Goal: Find contact information: Find contact information

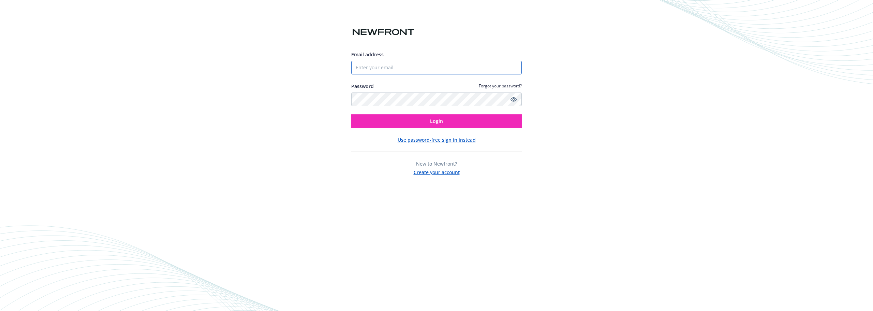
click at [380, 71] on input "Email address" at bounding box center [436, 68] width 170 height 14
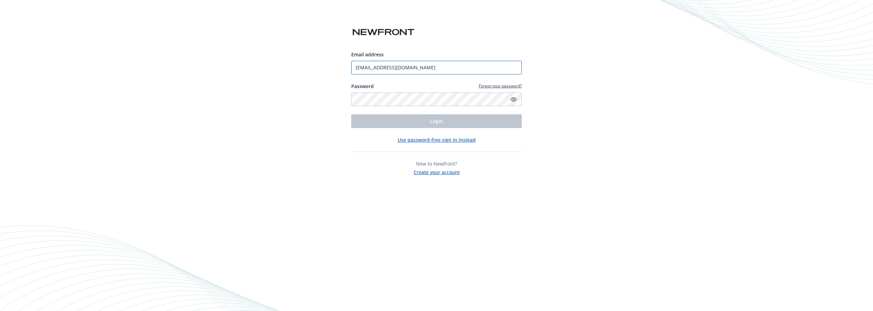
type input "[EMAIL_ADDRESS][DOMAIN_NAME]"
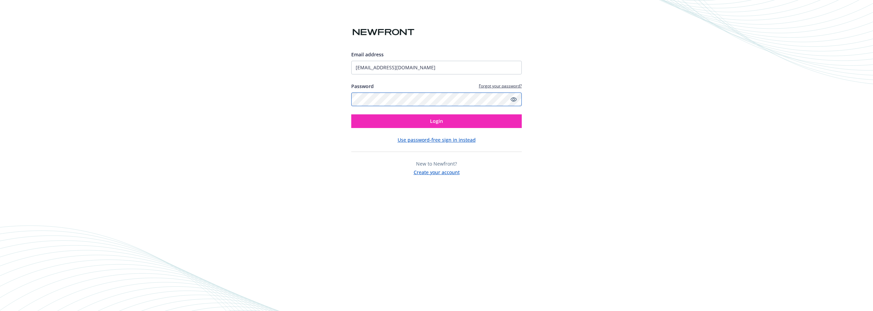
click at [351, 114] on button "Login" at bounding box center [436, 121] width 170 height 14
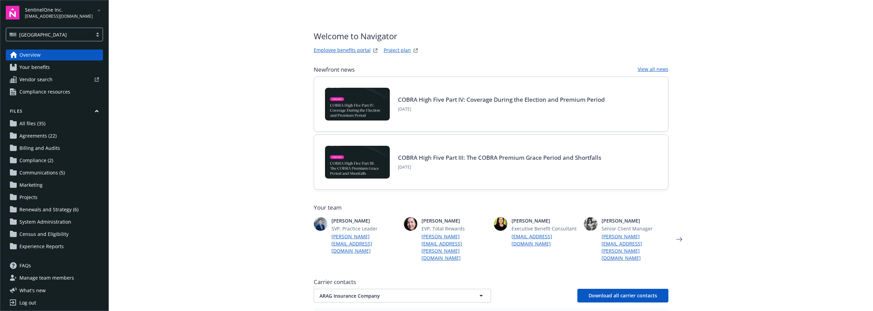
click at [73, 10] on span "SentinelOne Inc." at bounding box center [59, 9] width 68 height 7
drag, startPoint x: 42, startPoint y: 172, endPoint x: 42, endPoint y: 177, distance: 5.1
click at [42, 176] on div "Ampere Computing LLC Arcata Associates Articulate Global, LLC Exelixis, Inc. He…" at bounding box center [55, 119] width 61 height 170
click at [39, 191] on span "ThredUp, Inc." at bounding box center [55, 195] width 55 height 14
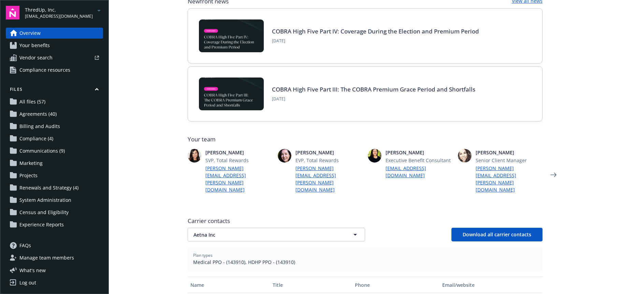
scroll to position [102, 0]
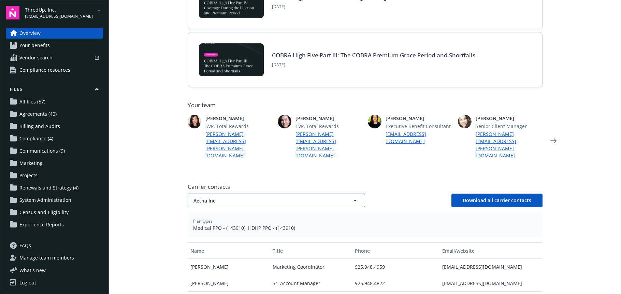
click at [309, 197] on span "Aetna Inc" at bounding box center [264, 200] width 142 height 7
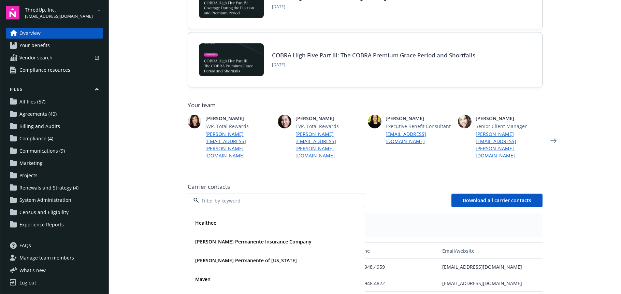
scroll to position [92, 0]
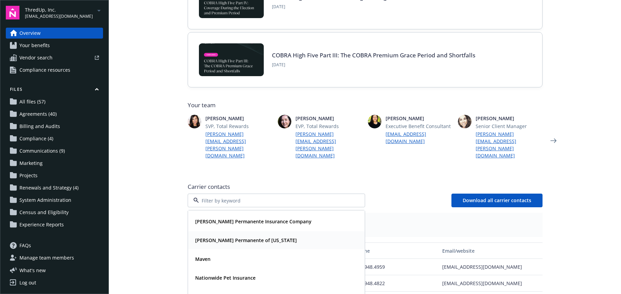
click at [256, 237] on strong "[PERSON_NAME] Permanente of [US_STATE]" at bounding box center [246, 240] width 102 height 6
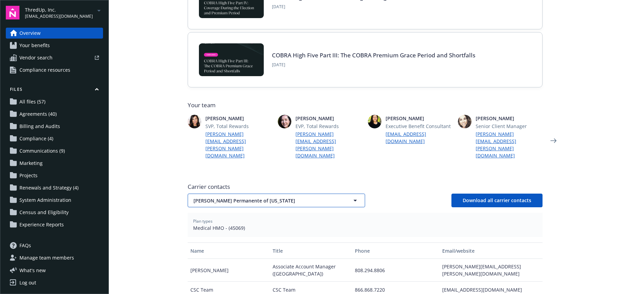
click at [276, 197] on span "[PERSON_NAME] Permanente of [US_STATE]" at bounding box center [264, 200] width 142 height 7
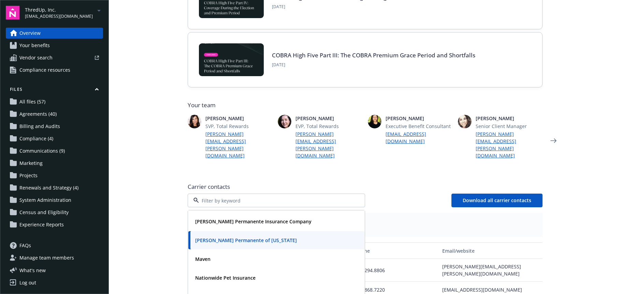
scroll to position [24, 0]
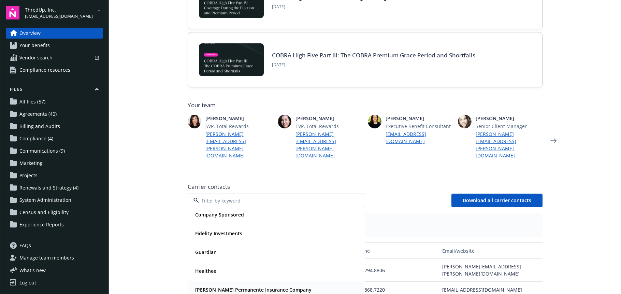
click at [253, 286] on strong "[PERSON_NAME] Permanente Insurance Company" at bounding box center [253, 289] width 116 height 6
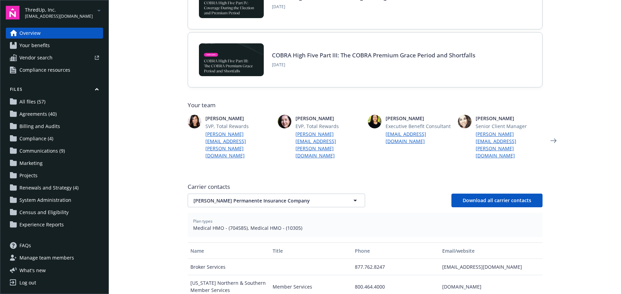
click at [201, 154] on div "Newfront news View all news COBRA High Five Part IV: Coverage During the Electi…" at bounding box center [365, 210] width 355 height 495
click at [257, 197] on span "[PERSON_NAME] Permanente Insurance Company" at bounding box center [264, 200] width 142 height 7
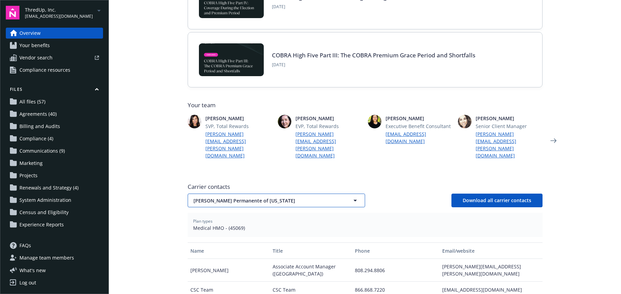
click at [239, 193] on button "[PERSON_NAME] Permanente of [US_STATE]" at bounding box center [276, 200] width 177 height 14
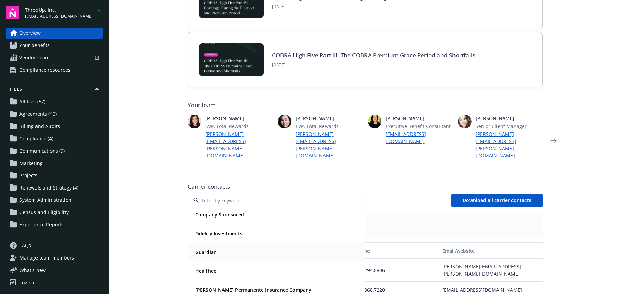
click at [218, 247] on div "Guardian" at bounding box center [276, 252] width 168 height 10
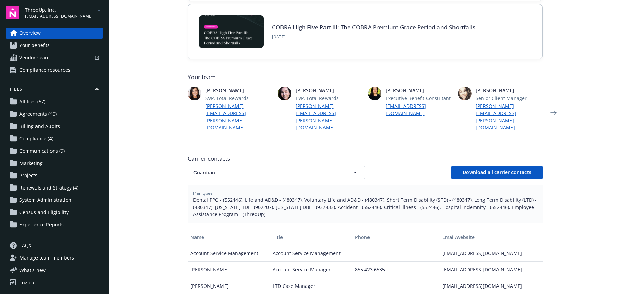
scroll to position [136, 0]
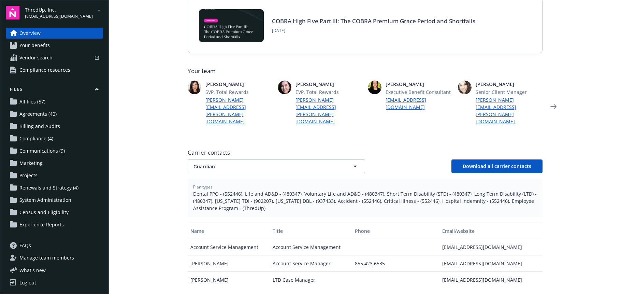
click at [229, 151] on div "Carrier contacts Guardian Download all carrier contacts Plan types Dental PPO -…" at bounding box center [365, 269] width 355 height 246
click at [230, 163] on span "Guardian" at bounding box center [264, 166] width 142 height 7
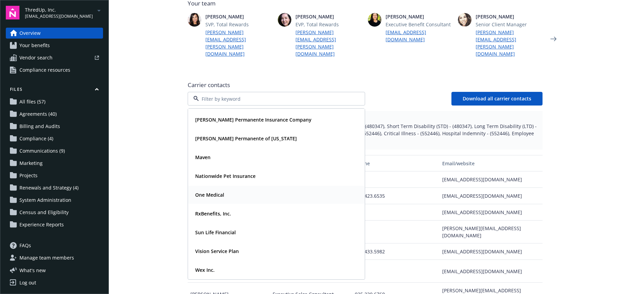
scroll to position [205, 0]
click at [220, 228] on strong "Sun Life Financial" at bounding box center [215, 231] width 41 height 6
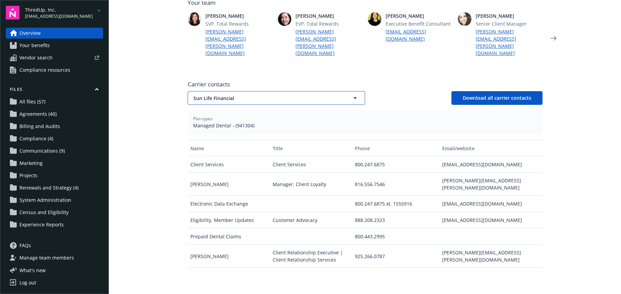
click at [250, 94] on span "Sun Life Financial" at bounding box center [264, 97] width 142 height 7
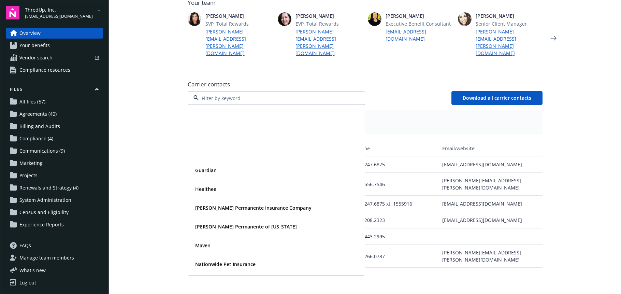
scroll to position [92, 0]
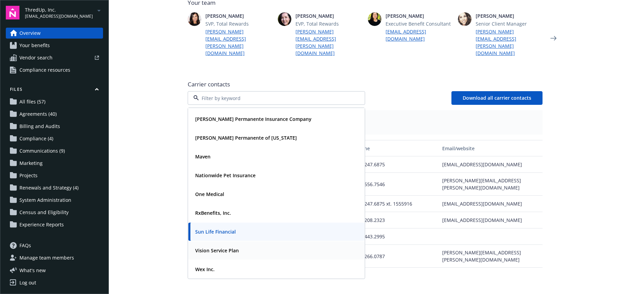
click at [219, 247] on strong "Vision Service Plan" at bounding box center [217, 250] width 44 height 6
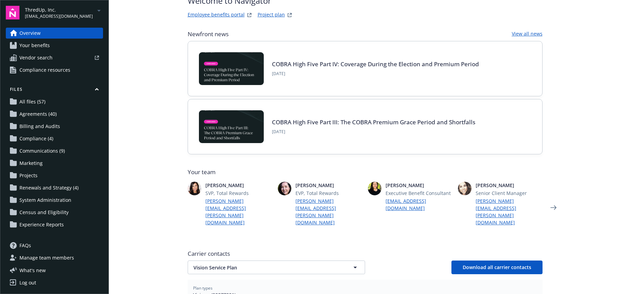
scroll to position [34, 0]
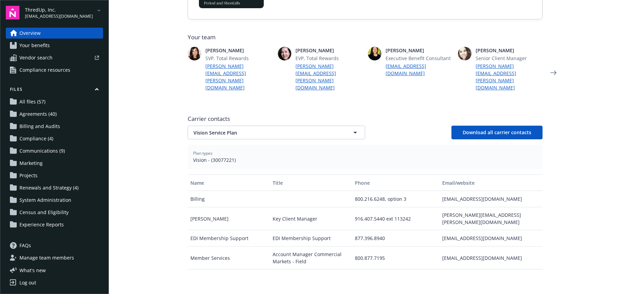
scroll to position [170, 0]
click at [249, 129] on span "Vision Service Plan" at bounding box center [264, 132] width 142 height 7
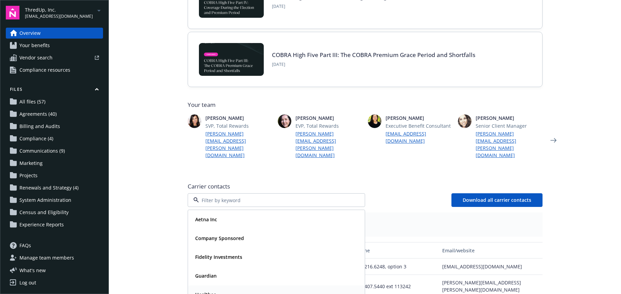
scroll to position [102, 0]
click at [212, 272] on strong "Guardian" at bounding box center [205, 275] width 21 height 6
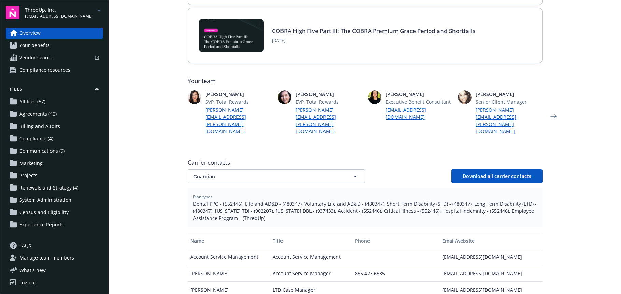
scroll to position [136, 0]
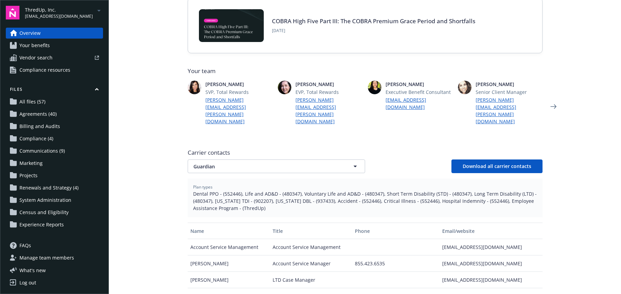
click at [284, 184] on span "Plan types" at bounding box center [365, 187] width 344 height 6
click at [284, 190] on span "Dental PPO - (552446), Life and AD&D - (480347), Voluntary Life and AD&D - (480…" at bounding box center [365, 200] width 344 height 21
click at [451, 197] on div "Carrier contacts Guardian Download all carrier contacts Plan types Dental PPO -…" at bounding box center [365, 269] width 355 height 246
click at [406, 190] on span "Dental PPO - (552446), Life and AD&D - (480347), Voluntary Life and AD&D - (480…" at bounding box center [365, 200] width 344 height 21
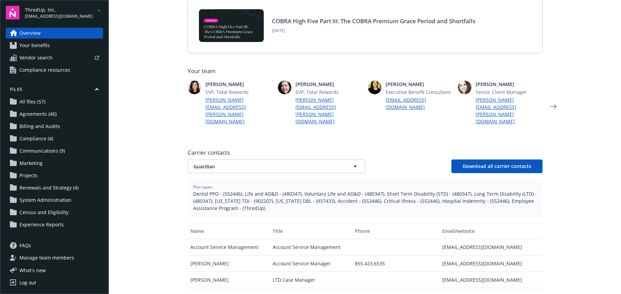
click at [310, 190] on span "Dental PPO - (552446), Life and AD&D - (480347), Voluntary Life and AD&D - (480…" at bounding box center [365, 200] width 344 height 21
click at [254, 190] on span "Dental PPO - (552446), Life and AD&D - (480347), Voluntary Life and AD&D - (480…" at bounding box center [365, 200] width 344 height 21
drag, startPoint x: 319, startPoint y: 187, endPoint x: 283, endPoint y: 183, distance: 36.0
click at [319, 190] on span "Dental PPO - (552446), Life and AD&D - (480347), Voluntary Life and AD&D - (480…" at bounding box center [365, 200] width 344 height 21
click at [309, 190] on span "Dental PPO - (552446), Life and AD&D - (480347), Voluntary Life and AD&D - (480…" at bounding box center [365, 200] width 344 height 21
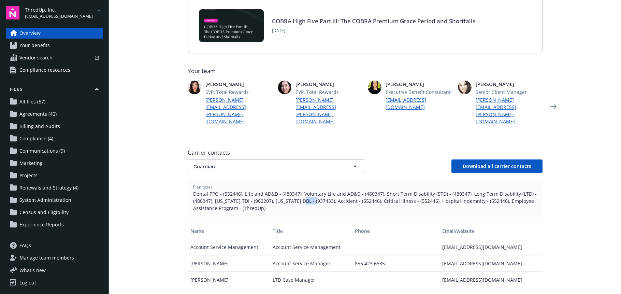
drag, startPoint x: 314, startPoint y: 180, endPoint x: 298, endPoint y: 181, distance: 16.1
click at [298, 190] on span "Dental PPO - (552446), Life and AD&D - (480347), Voluntary Life and AD&D - (480…" at bounding box center [365, 200] width 344 height 21
click at [370, 222] on button "Phone" at bounding box center [395, 230] width 87 height 16
click at [366, 193] on div "Plan types Dental PPO - (552446), Life and AD&D - (480347), Voluntary Life and …" at bounding box center [365, 197] width 355 height 39
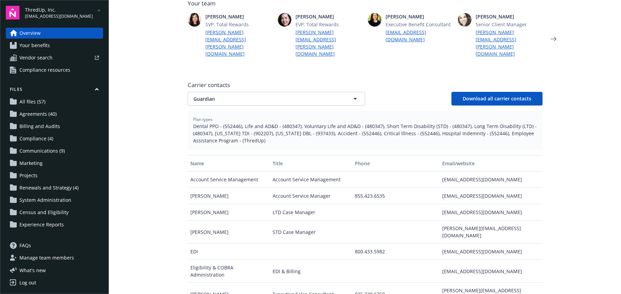
scroll to position [205, 0]
click at [219, 94] on span "Guardian" at bounding box center [264, 97] width 142 height 7
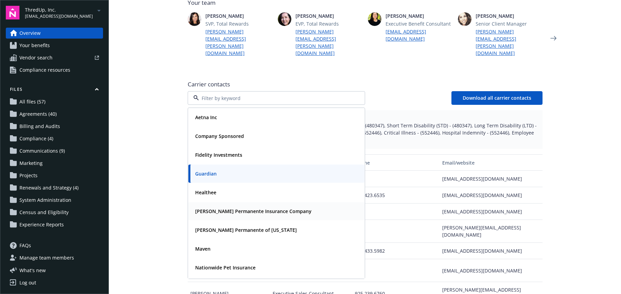
click at [214, 208] on strong "[PERSON_NAME] Permanente Insurance Company" at bounding box center [253, 211] width 116 height 6
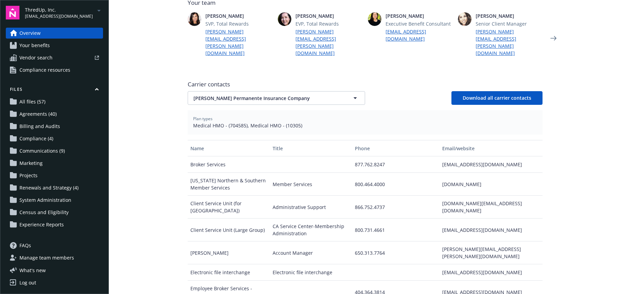
click at [153, 132] on main "Welcome to Navigator Employee benefits portal Project plan Newfront news View a…" at bounding box center [365, 147] width 512 height 294
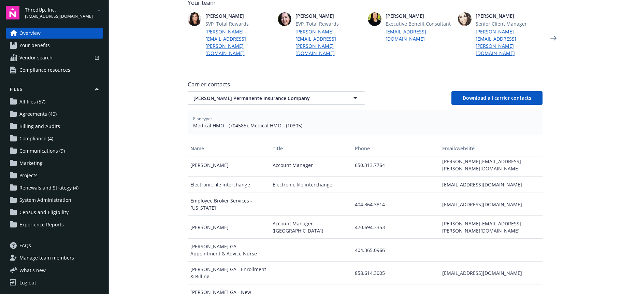
scroll to position [102, 0]
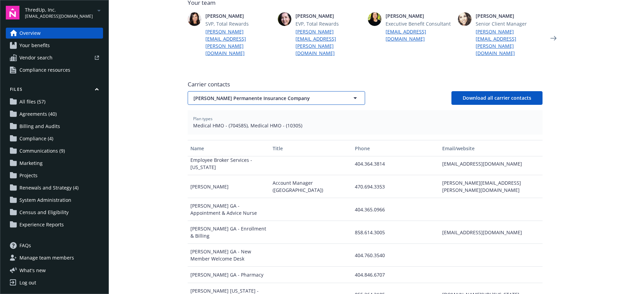
click at [282, 94] on span "[PERSON_NAME] Permanente Insurance Company" at bounding box center [264, 97] width 142 height 7
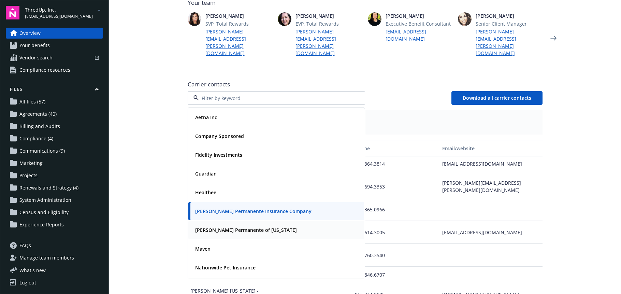
click at [233, 226] on strong "[PERSON_NAME] Permanente of [US_STATE]" at bounding box center [246, 229] width 102 height 6
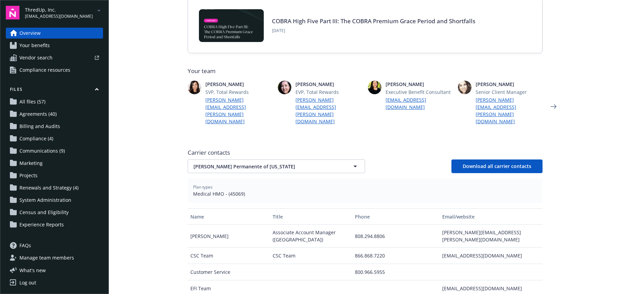
scroll to position [170, 0]
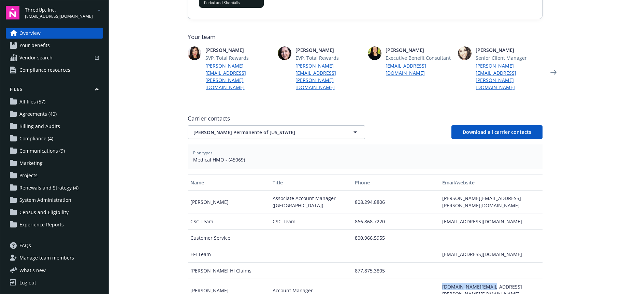
drag, startPoint x: 482, startPoint y: 259, endPoint x: 439, endPoint y: 260, distance: 42.6
click at [439, 279] on div "[DOMAIN_NAME][EMAIL_ADDRESS][PERSON_NAME][DOMAIN_NAME]" at bounding box center [490, 290] width 103 height 23
copy div "[DOMAIN_NAME][EMAIL_ADDRESS][PERSON_NAME][DOMAIN_NAME]"
click at [157, 152] on main "Welcome to Navigator Employee benefits portal Project plan Newfront news View a…" at bounding box center [365, 147] width 512 height 294
drag, startPoint x: 505, startPoint y: 177, endPoint x: 439, endPoint y: 178, distance: 66.5
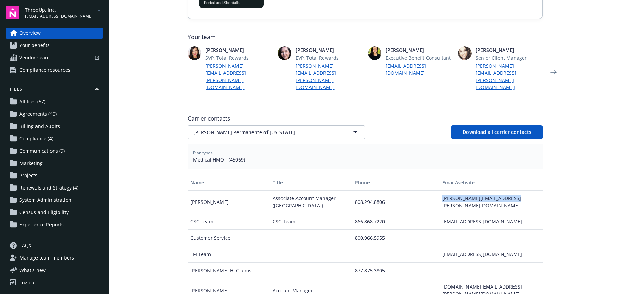
click at [439, 190] on div "[PERSON_NAME][EMAIL_ADDRESS][PERSON_NAME][DOMAIN_NAME]" at bounding box center [490, 201] width 103 height 23
copy div "[PERSON_NAME][EMAIL_ADDRESS][PERSON_NAME][DOMAIN_NAME]"
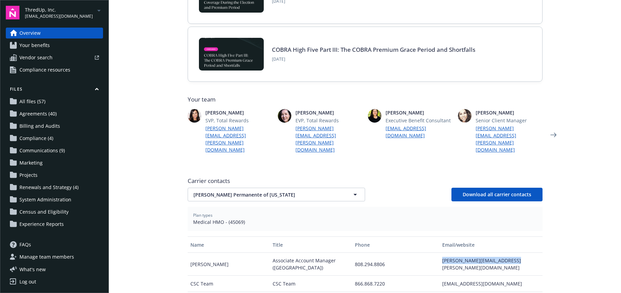
scroll to position [136, 0]
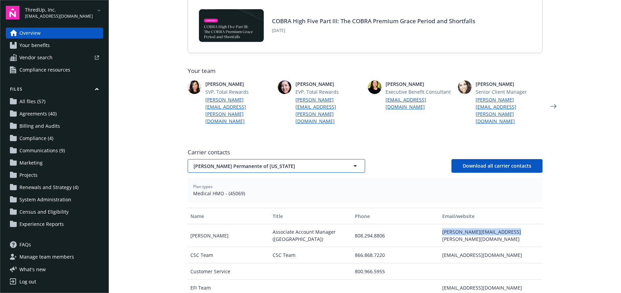
click at [227, 159] on button "[PERSON_NAME] Permanente of [US_STATE]" at bounding box center [276, 166] width 177 height 14
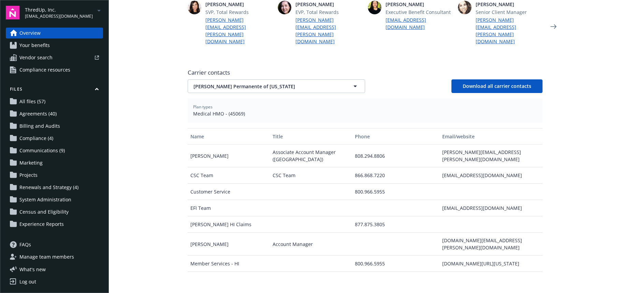
scroll to position [170, 0]
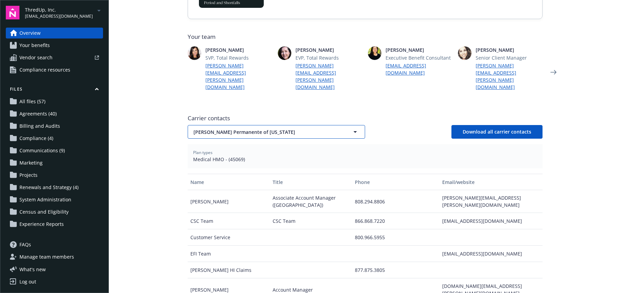
click at [217, 129] on span "[PERSON_NAME] Permanente of [US_STATE]" at bounding box center [264, 132] width 142 height 7
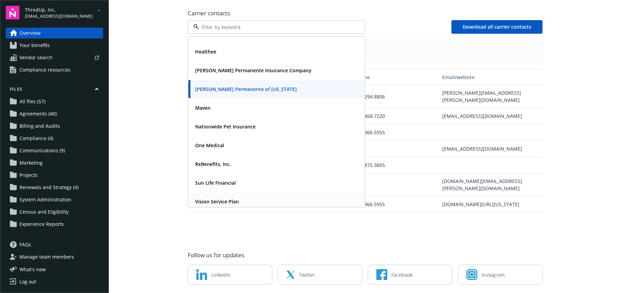
scroll to position [92, 0]
